Goal: Task Accomplishment & Management: Use online tool/utility

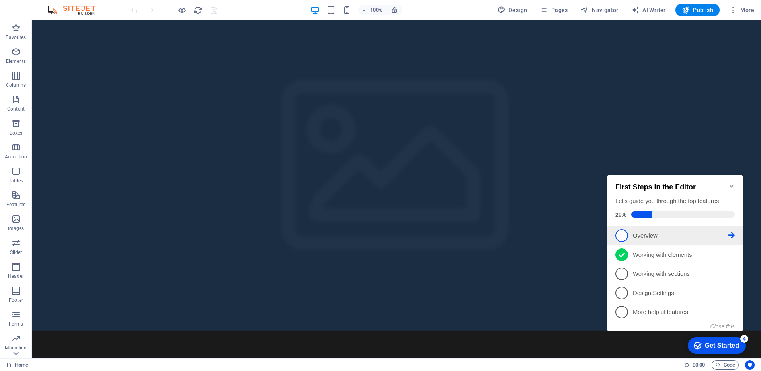
click at [734, 234] on icon at bounding box center [731, 235] width 6 height 6
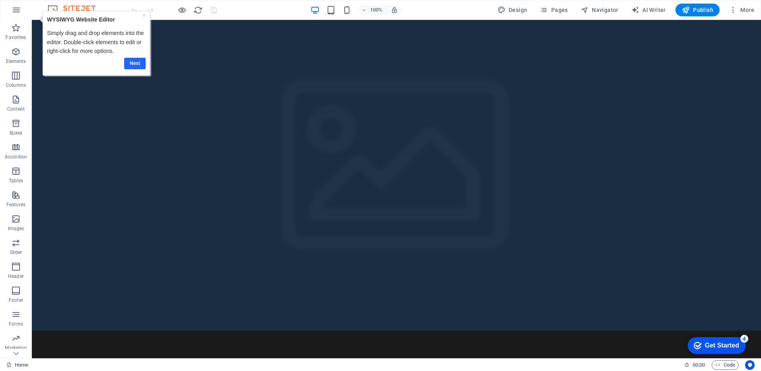
click at [136, 63] on link "Next" at bounding box center [134, 64] width 21 height 12
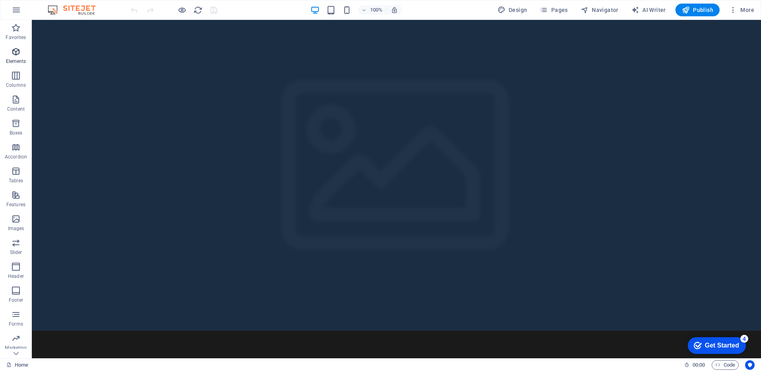
click at [20, 55] on icon "button" at bounding box center [16, 52] width 10 height 10
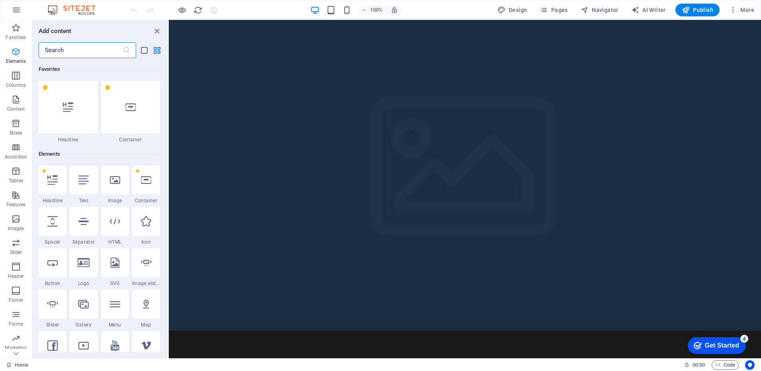
scroll to position [85, 0]
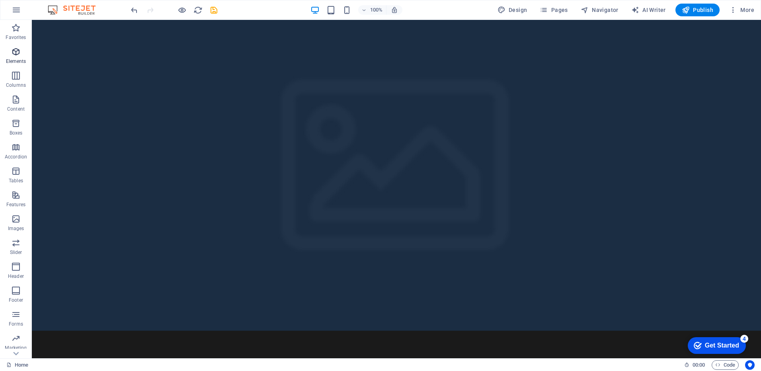
click at [16, 58] on span "Elements" at bounding box center [16, 56] width 32 height 19
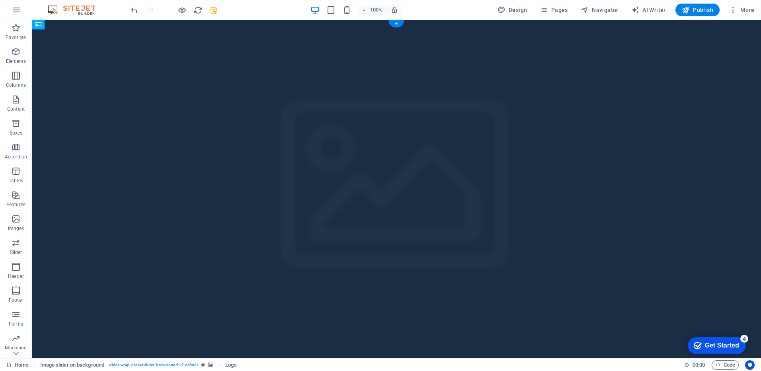
drag, startPoint x: 201, startPoint y: 86, endPoint x: 442, endPoint y: 126, distance: 244.6
drag, startPoint x: 238, startPoint y: 79, endPoint x: 331, endPoint y: 129, distance: 105.6
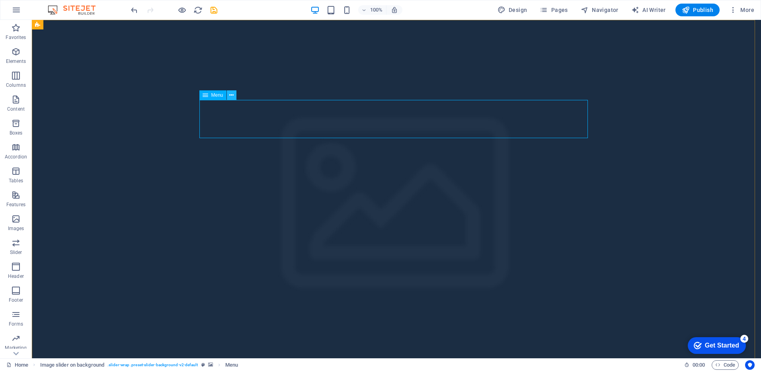
click at [230, 98] on icon at bounding box center [231, 95] width 4 height 8
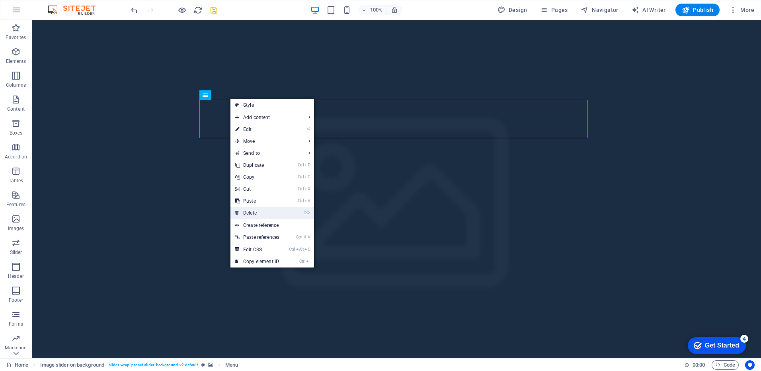
click at [254, 216] on link "⌦ Delete" at bounding box center [257, 213] width 54 height 12
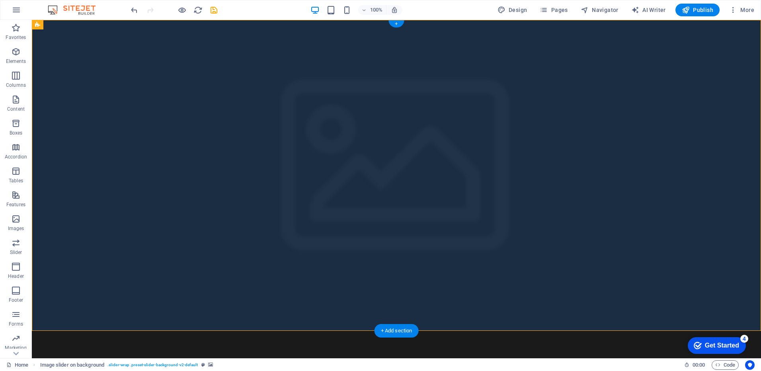
drag, startPoint x: 262, startPoint y: 82, endPoint x: 99, endPoint y: 62, distance: 163.7
click at [99, 62] on div "Button label 1 2 3" at bounding box center [396, 331] width 729 height 622
click at [121, 27] on icon at bounding box center [121, 25] width 4 height 8
select select "rem"
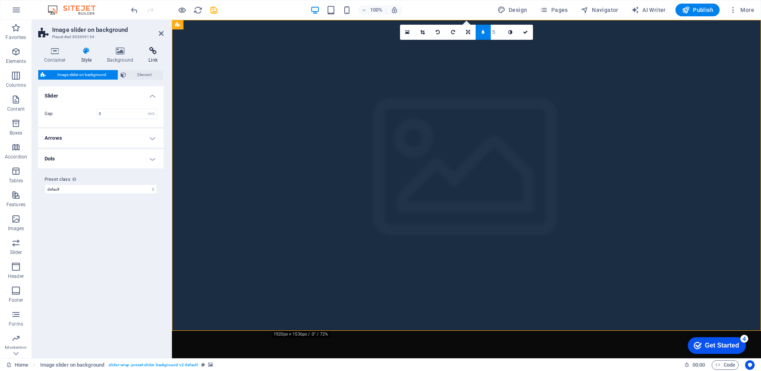
click at [146, 61] on h4 "Link" at bounding box center [152, 55] width 21 height 17
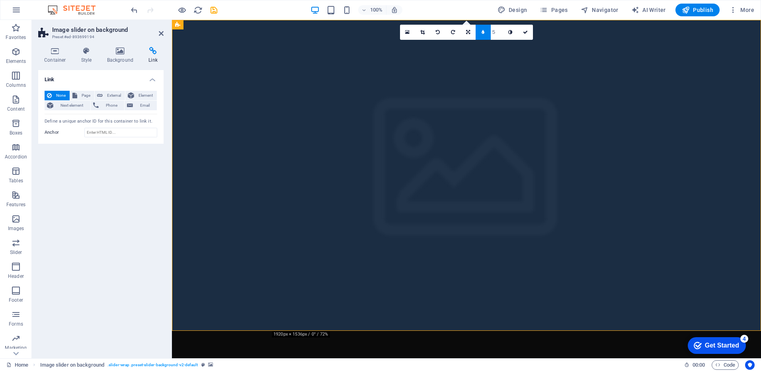
click at [267, 168] on figure at bounding box center [466, 175] width 589 height 311
click at [241, 166] on figure at bounding box center [466, 175] width 589 height 311
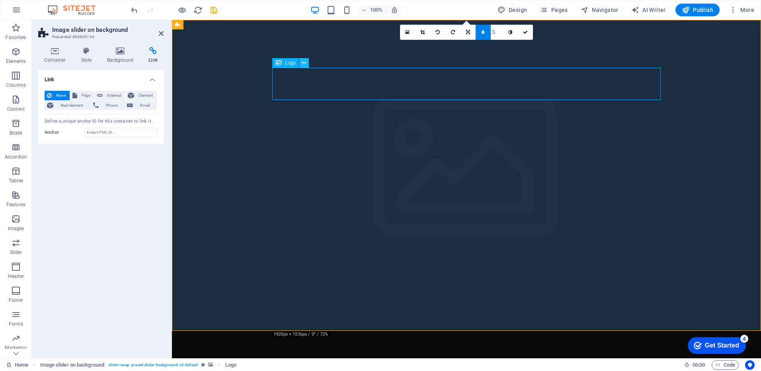
click at [301, 63] on button at bounding box center [304, 63] width 10 height 10
click at [50, 54] on icon at bounding box center [55, 51] width 34 height 8
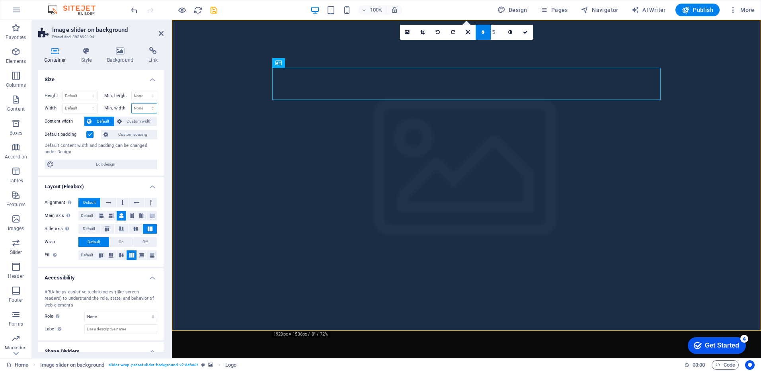
click at [142, 105] on select "None px rem % vh vw" at bounding box center [144, 108] width 25 height 10
select select "px"
click at [144, 103] on select "None px rem % vh vw" at bounding box center [144, 108] width 25 height 10
type input "250"
click at [102, 161] on span "Edit design" at bounding box center [106, 165] width 98 height 10
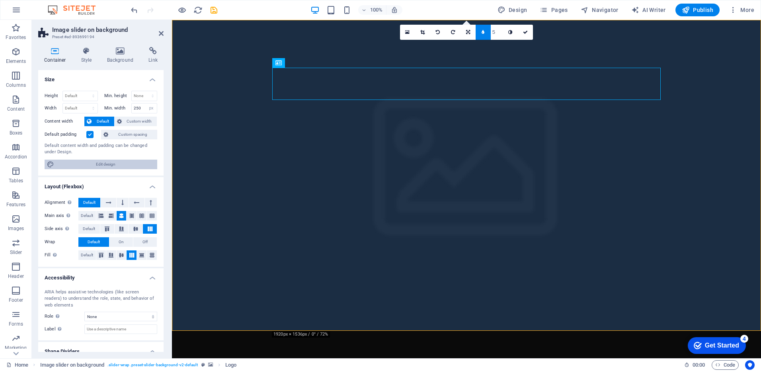
select select "rem"
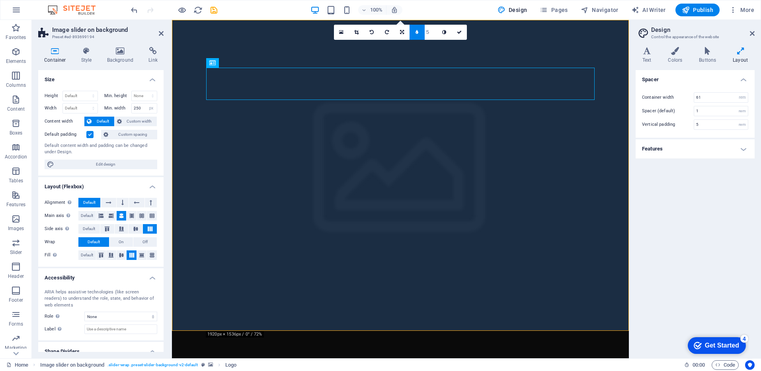
click at [256, 44] on figure at bounding box center [400, 175] width 457 height 311
click at [141, 107] on input "250" at bounding box center [144, 108] width 25 height 10
drag, startPoint x: 141, startPoint y: 107, endPoint x: 91, endPoint y: 113, distance: 50.1
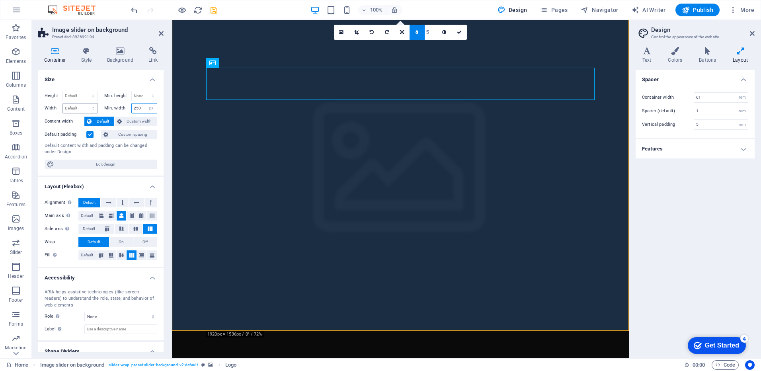
click at [91, 113] on div "Width Default px rem % em vh vw Min. width 250 None px rem % vh vw" at bounding box center [101, 108] width 113 height 10
click at [149, 106] on select "None px rem % vh vw" at bounding box center [151, 108] width 11 height 10
click at [146, 103] on select "None px rem % vh vw" at bounding box center [151, 108] width 11 height 10
select select "DISABLED_OPTION_VALUE"
click at [84, 104] on select "Default px rem % em vh vw" at bounding box center [80, 108] width 35 height 10
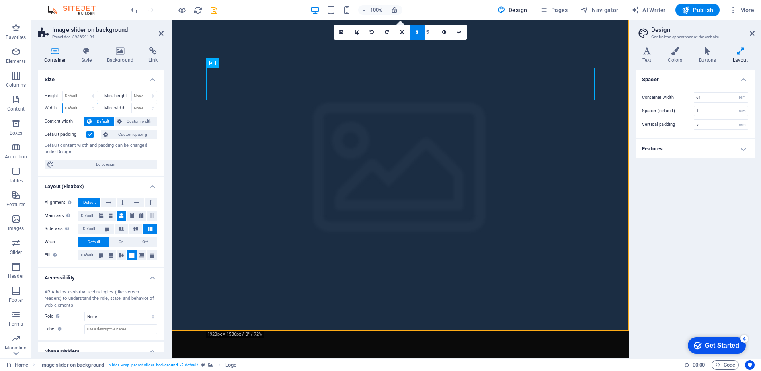
select select "%"
click at [85, 103] on select "Default px rem % em vh vw" at bounding box center [80, 108] width 35 height 10
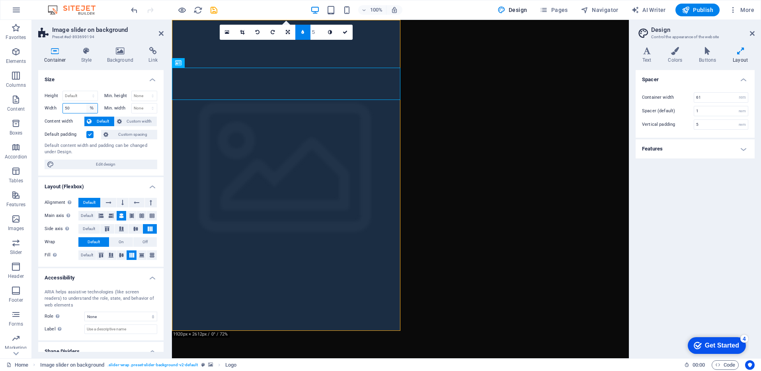
click at [94, 109] on select "Default px rem % em vh vw" at bounding box center [91, 108] width 11 height 10
drag, startPoint x: 76, startPoint y: 109, endPoint x: 47, endPoint y: 111, distance: 28.8
click at [47, 111] on div "Width 50 Default px rem % em vh vw" at bounding box center [71, 108] width 53 height 10
type input "100"
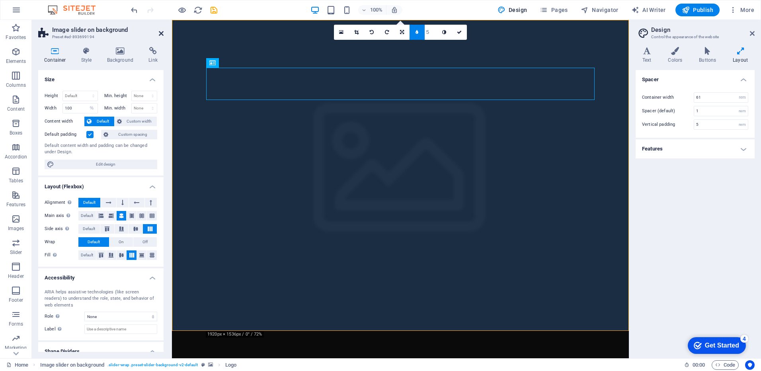
click at [159, 35] on icon at bounding box center [161, 33] width 5 height 6
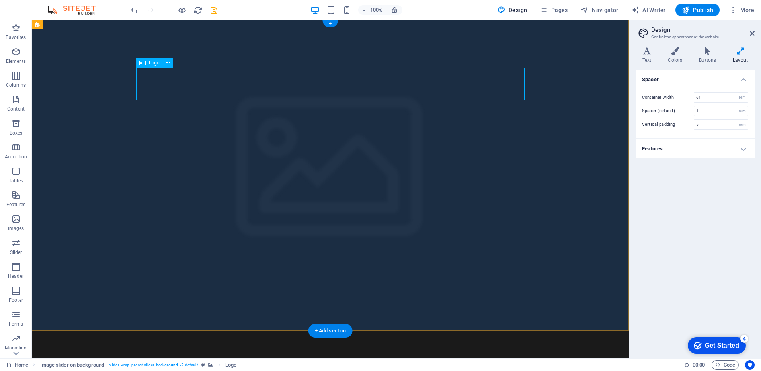
click at [170, 64] on icon at bounding box center [168, 63] width 4 height 8
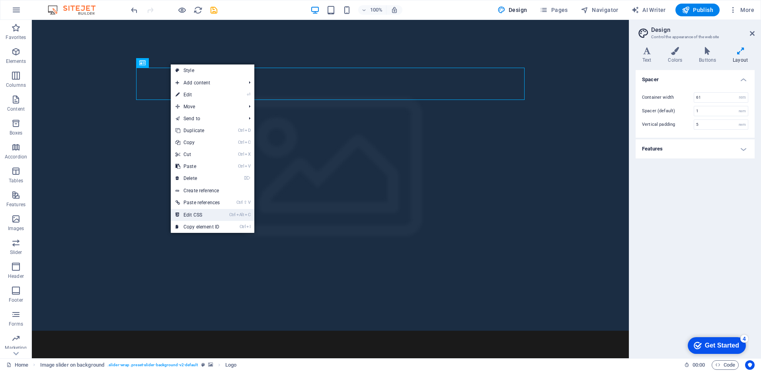
click at [220, 213] on link "Ctrl Alt C Edit CSS" at bounding box center [198, 215] width 54 height 12
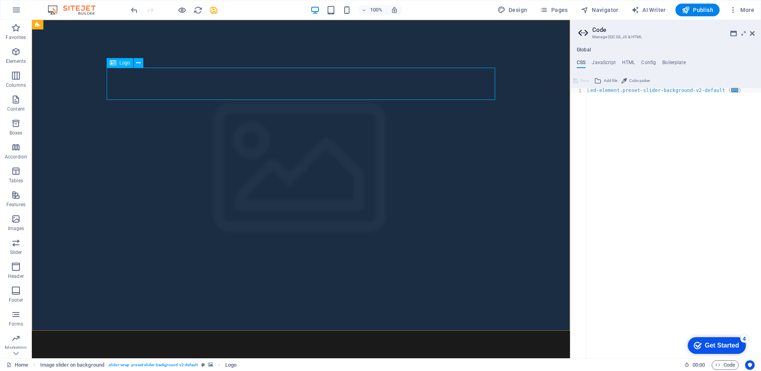
click at [119, 64] on div "Logo" at bounding box center [120, 63] width 27 height 10
click at [147, 363] on div "Button label" at bounding box center [301, 371] width 388 height 16
